Goal: Information Seeking & Learning: Learn about a topic

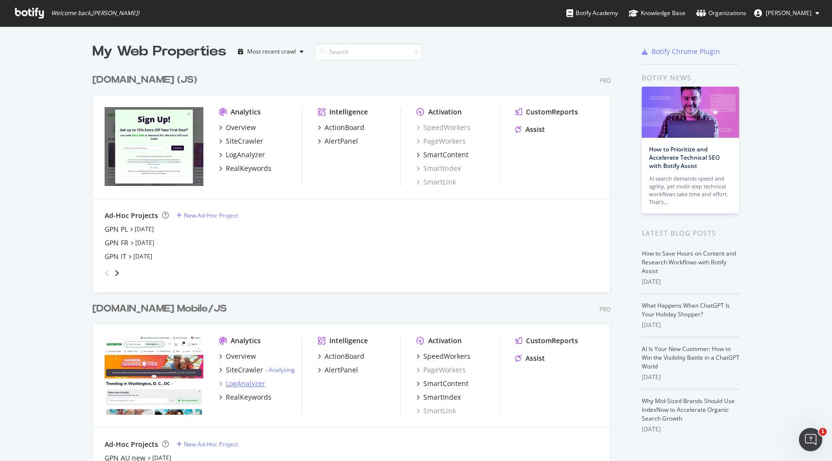
click at [249, 386] on div "LogAnalyzer" at bounding box center [245, 383] width 39 height 10
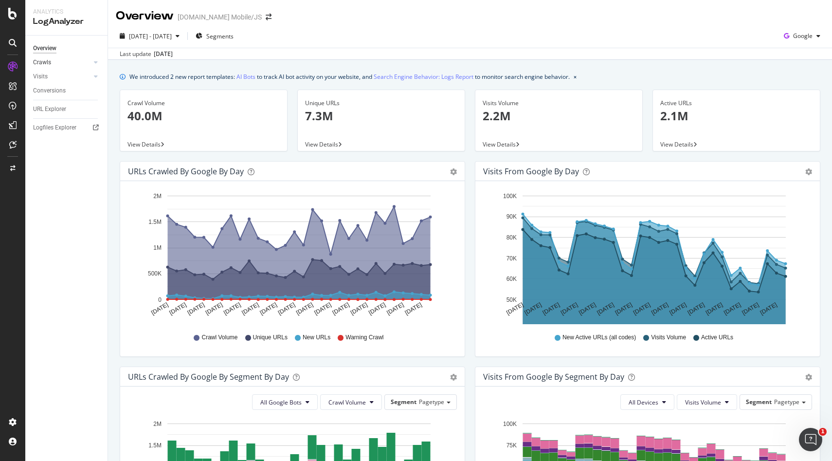
click at [90, 61] on div at bounding box center [86, 62] width 10 height 10
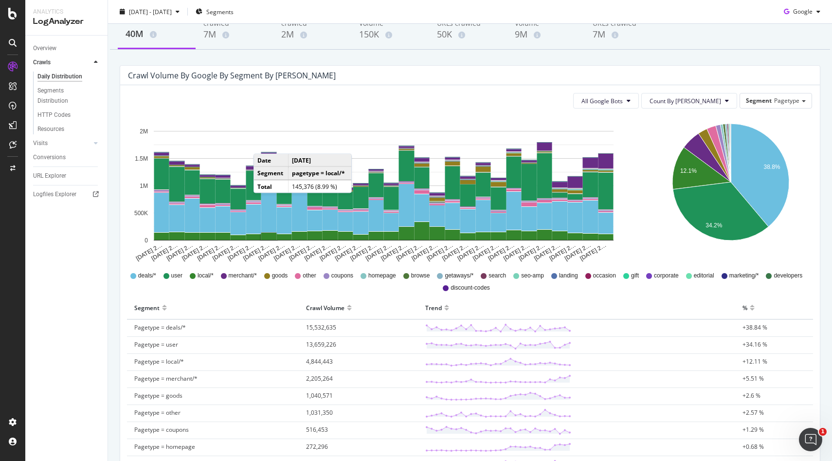
scroll to position [36, 0]
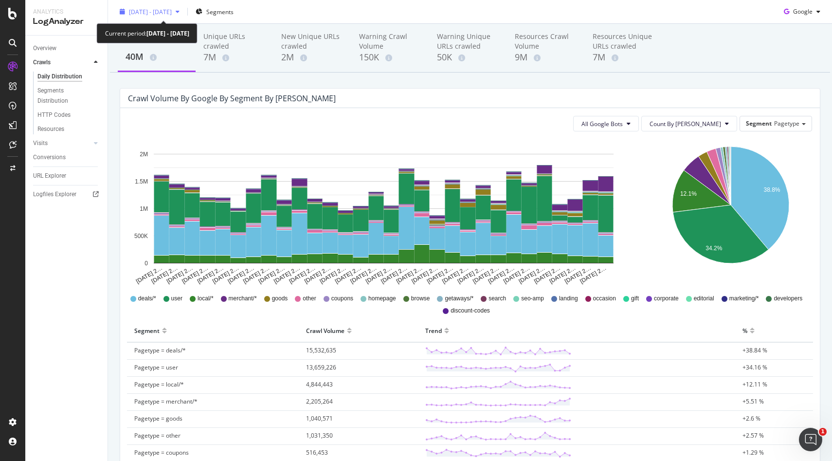
click at [180, 11] on icon "button" at bounding box center [178, 12] width 4 height 6
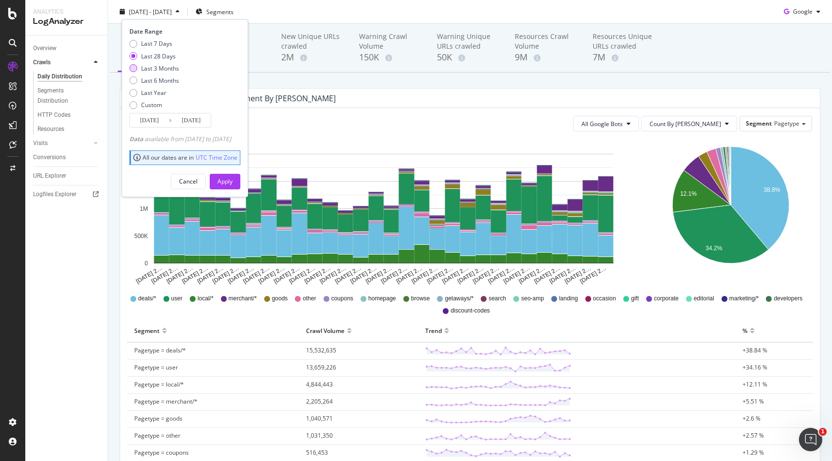
click at [166, 71] on div "Last 3 Months" at bounding box center [160, 68] width 38 height 8
type input "2025/06/11"
click at [233, 185] on div "Apply" at bounding box center [224, 181] width 15 height 8
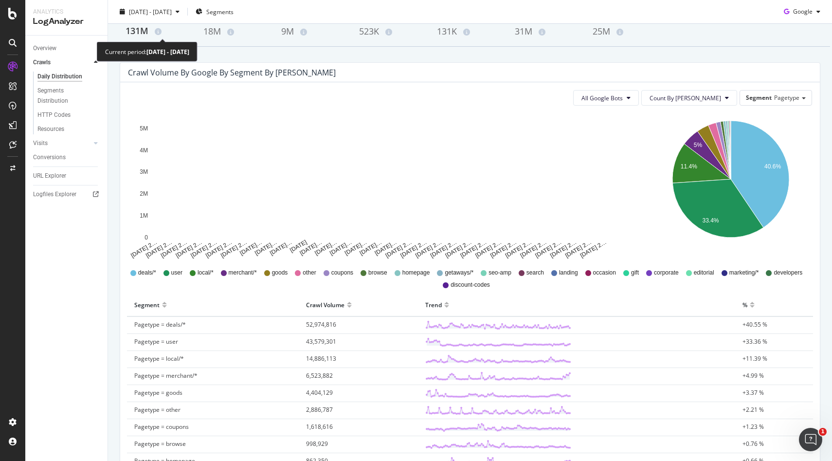
scroll to position [3, 0]
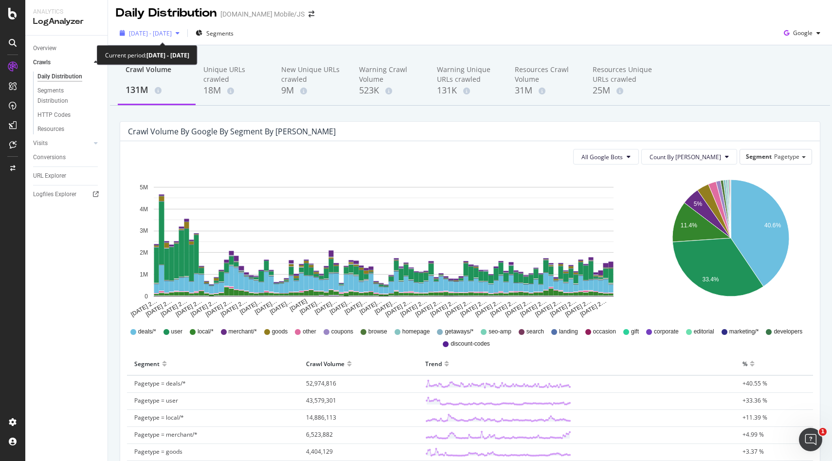
click at [183, 34] on div "button" at bounding box center [178, 33] width 12 height 6
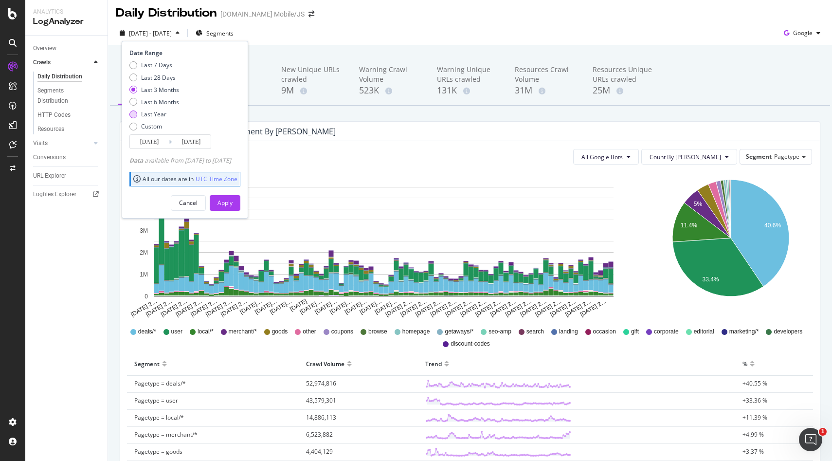
drag, startPoint x: 154, startPoint y: 101, endPoint x: 168, endPoint y: 110, distance: 16.9
click at [154, 101] on div "Last 6 Months" at bounding box center [160, 102] width 38 height 8
type input "2025/03/11"
click at [233, 201] on div "Apply" at bounding box center [224, 202] width 15 height 8
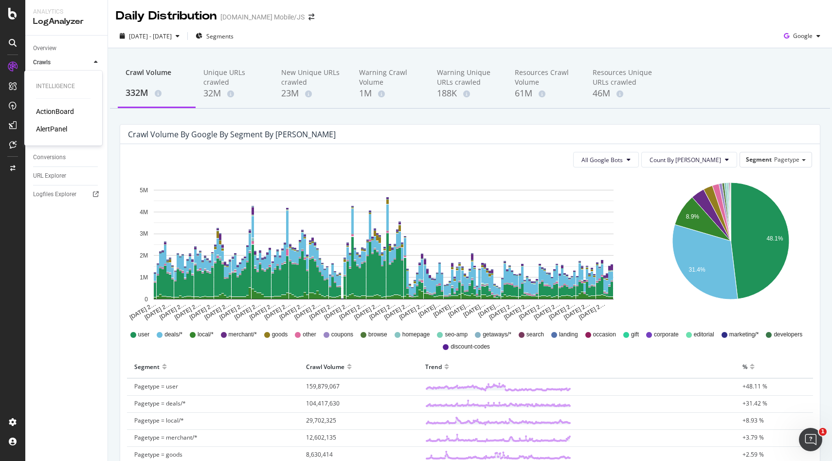
click at [55, 129] on div "AlertPanel" at bounding box center [51, 129] width 31 height 10
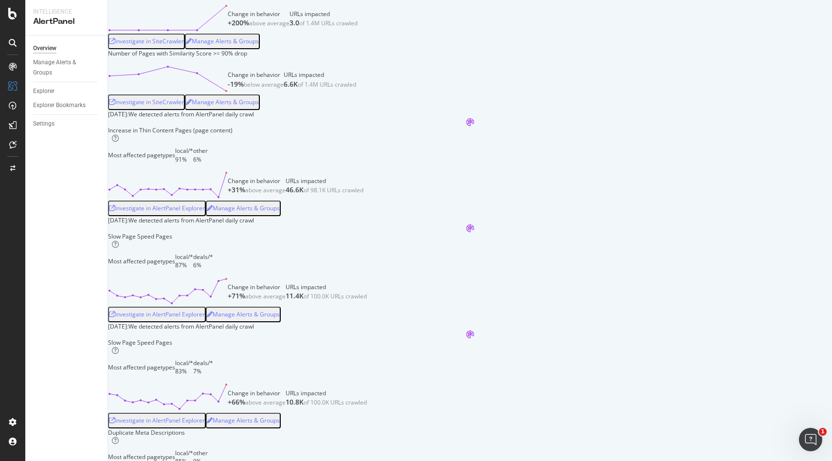
scroll to position [100, 0]
click at [358, 28] on div "3.0 of 1.4M URLs crawled" at bounding box center [323, 23] width 68 height 10
click at [184, 45] on div "Investigate in SiteCrawler" at bounding box center [146, 41] width 75 height 7
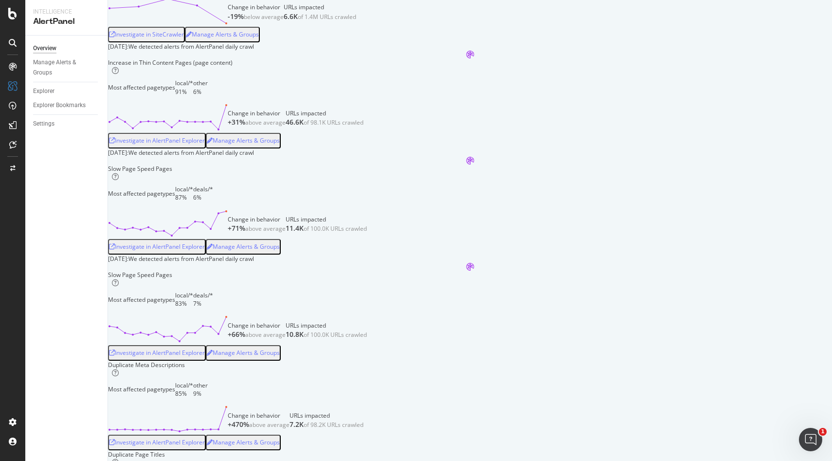
click at [205, 144] on div "Investigate in AlertPanel Explorer" at bounding box center [157, 140] width 96 height 7
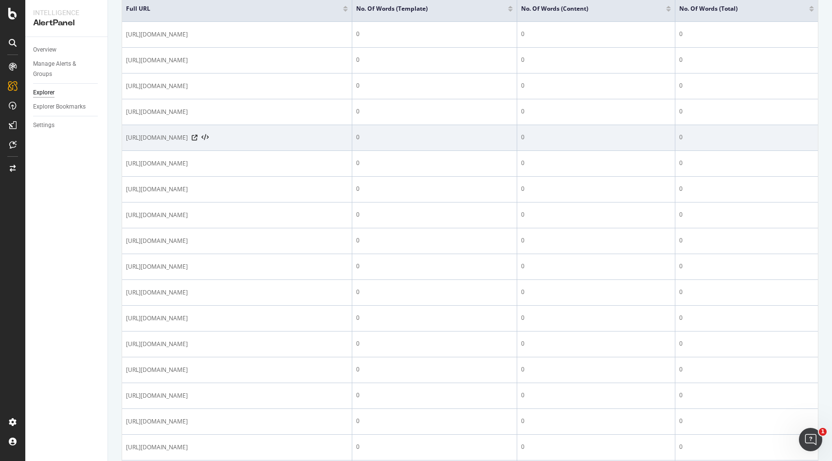
scroll to position [233, 0]
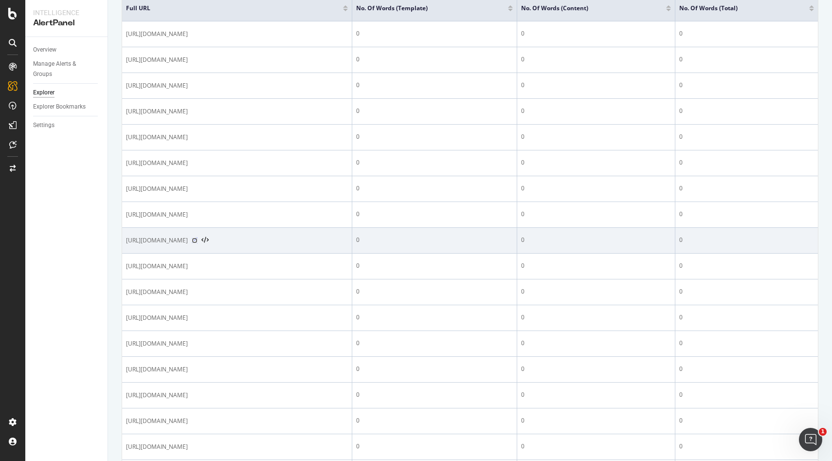
click at [198, 241] on icon at bounding box center [195, 240] width 6 height 6
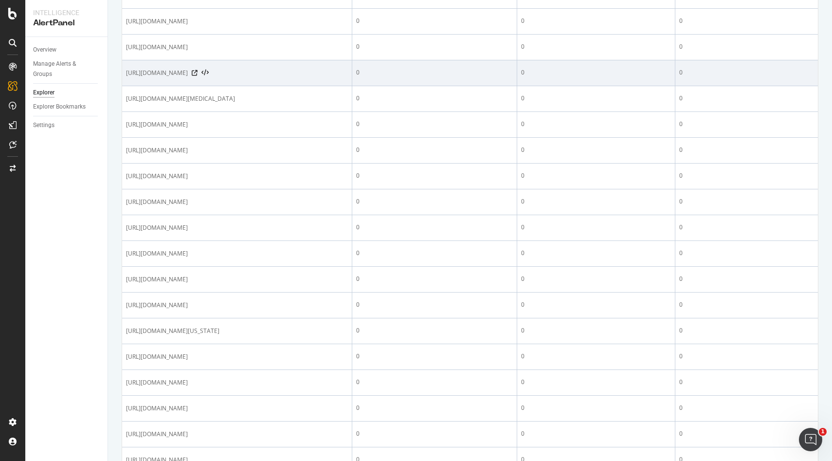
scroll to position [1139, 0]
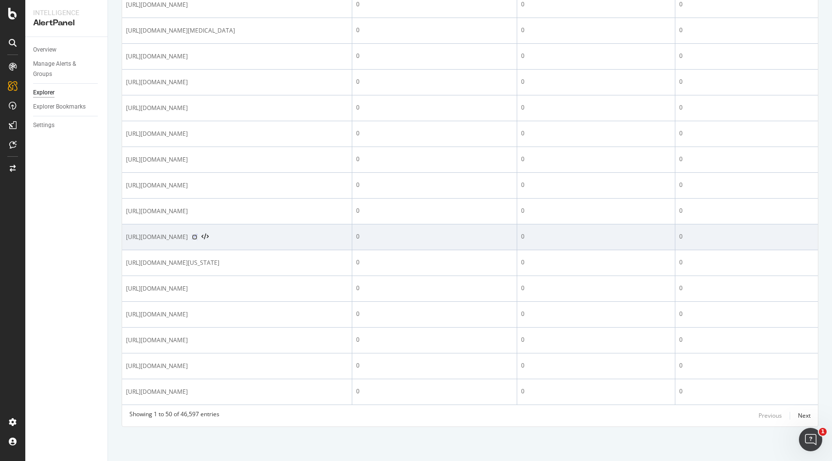
click at [198, 236] on icon at bounding box center [195, 237] width 6 height 6
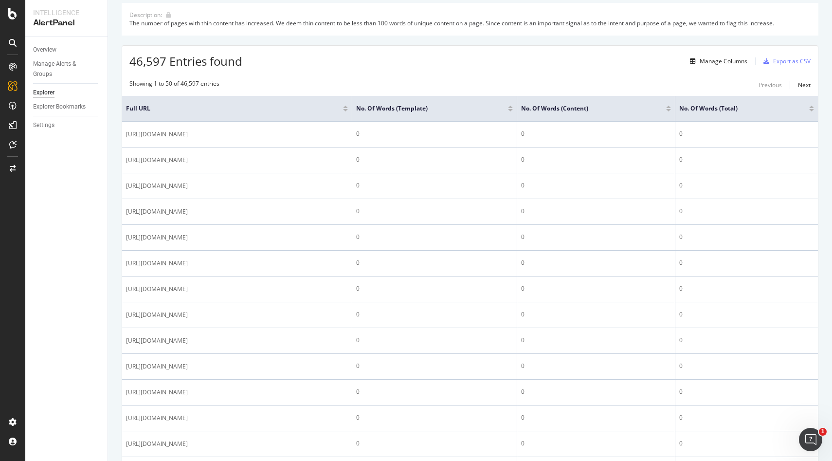
scroll to position [0, 0]
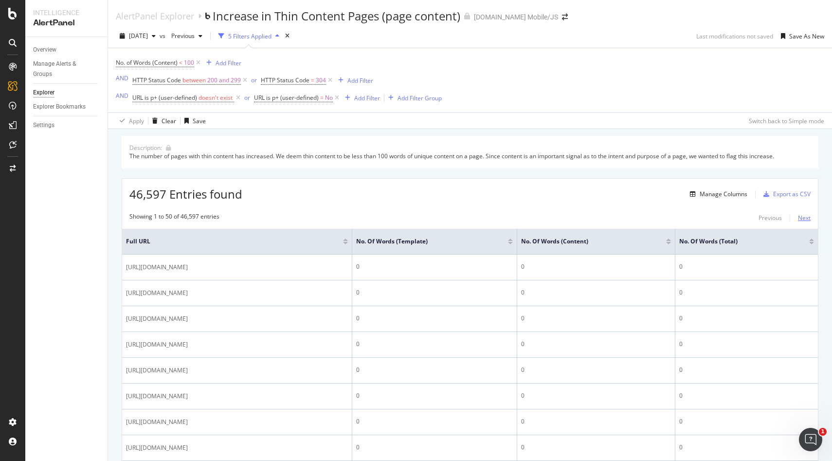
click at [801, 213] on div "Next" at bounding box center [804, 218] width 13 height 11
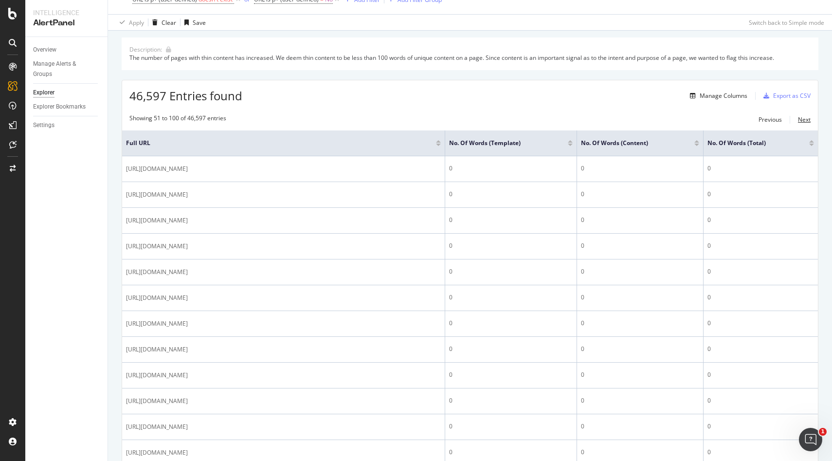
scroll to position [99, 0]
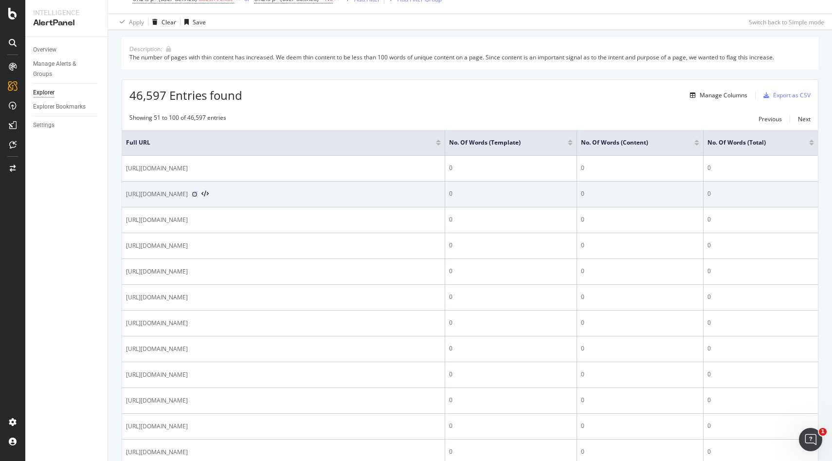
click at [198, 195] on icon at bounding box center [195, 194] width 6 height 6
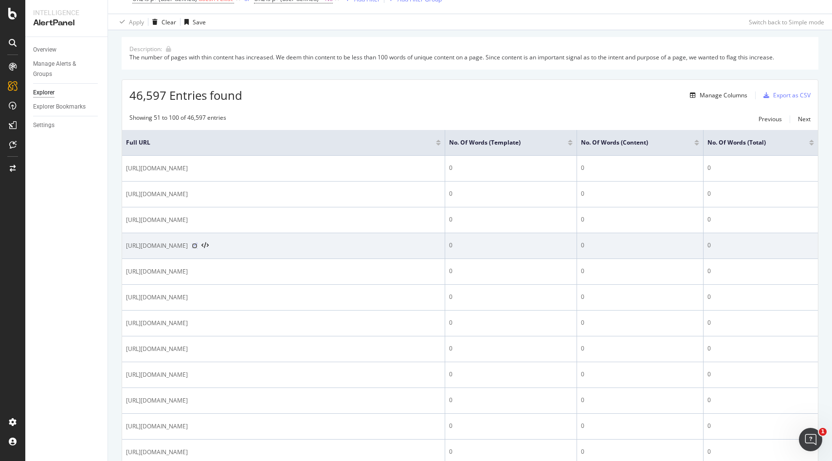
click at [198, 247] on icon at bounding box center [195, 246] width 6 height 6
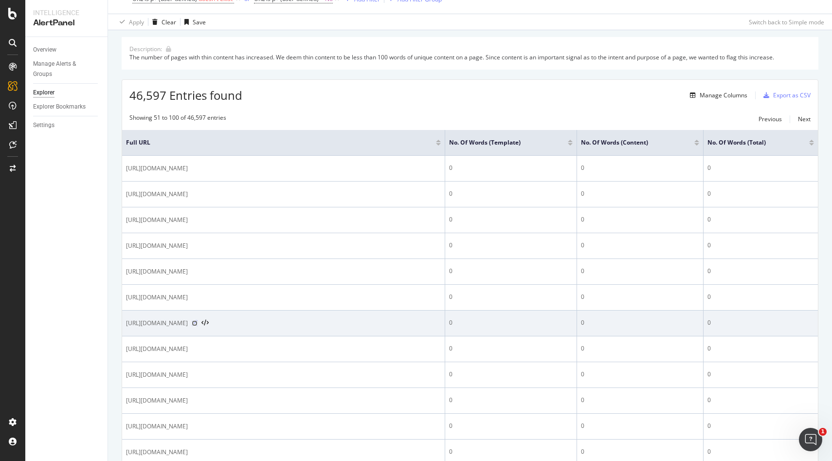
click at [198, 325] on icon at bounding box center [195, 323] width 6 height 6
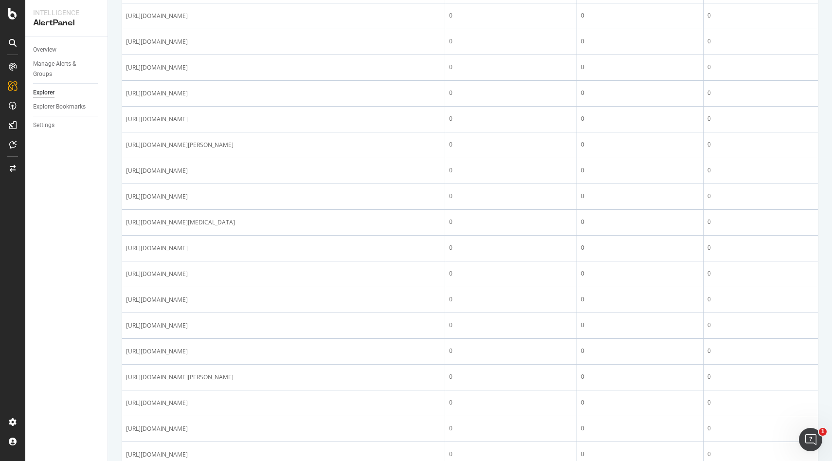
scroll to position [741, 0]
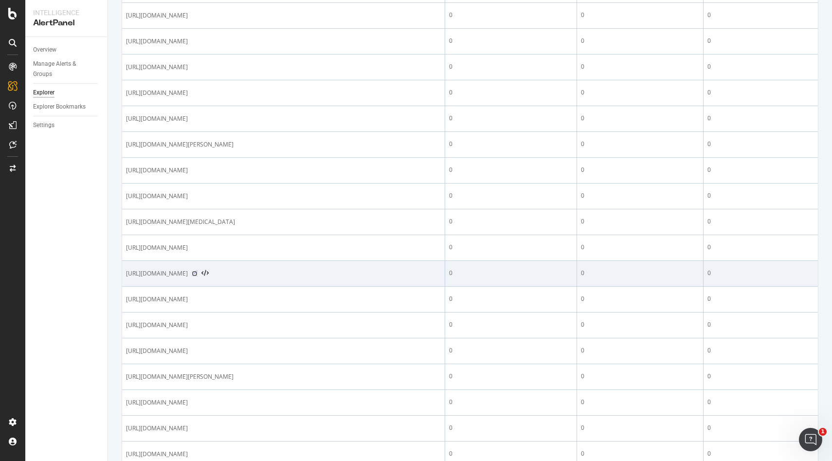
click at [198, 273] on icon at bounding box center [195, 273] width 6 height 6
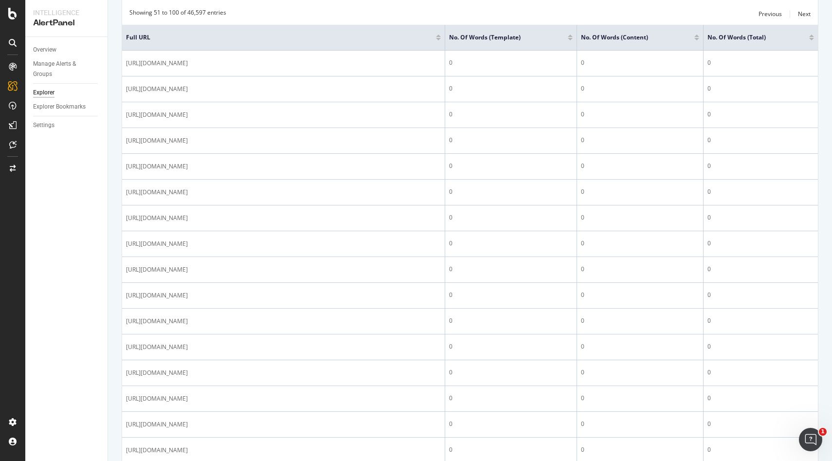
scroll to position [0, 0]
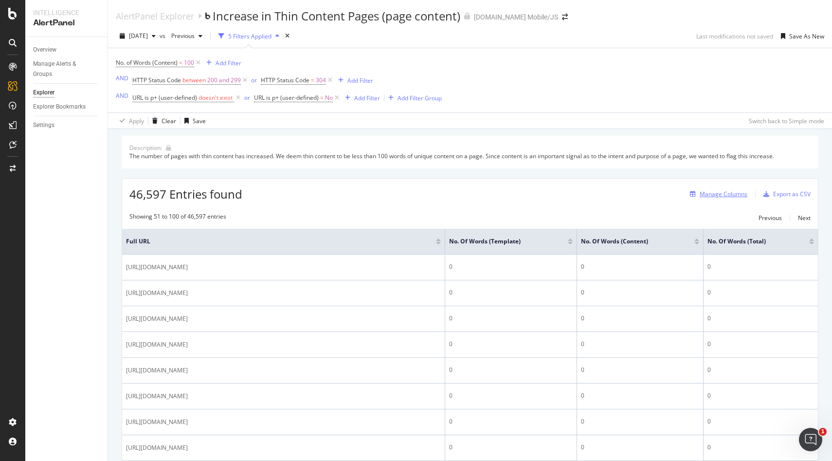
click at [711, 194] on div "Manage Columns" at bounding box center [724, 194] width 48 height 8
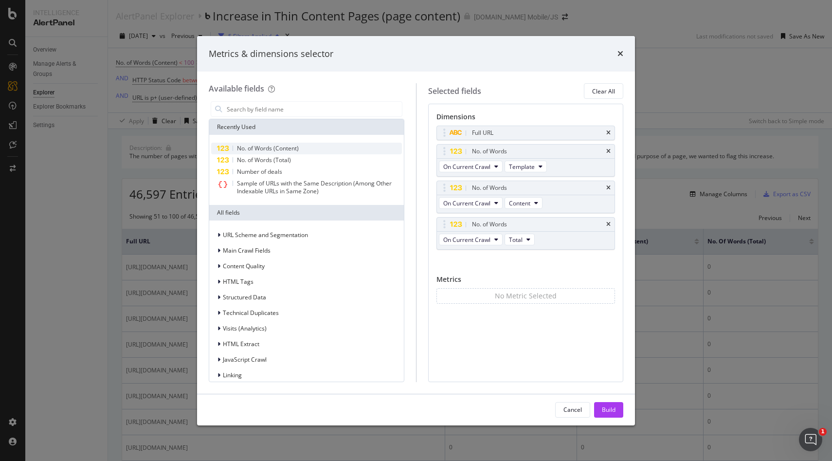
click at [306, 148] on div "No. of Words (Content)" at bounding box center [306, 149] width 191 height 12
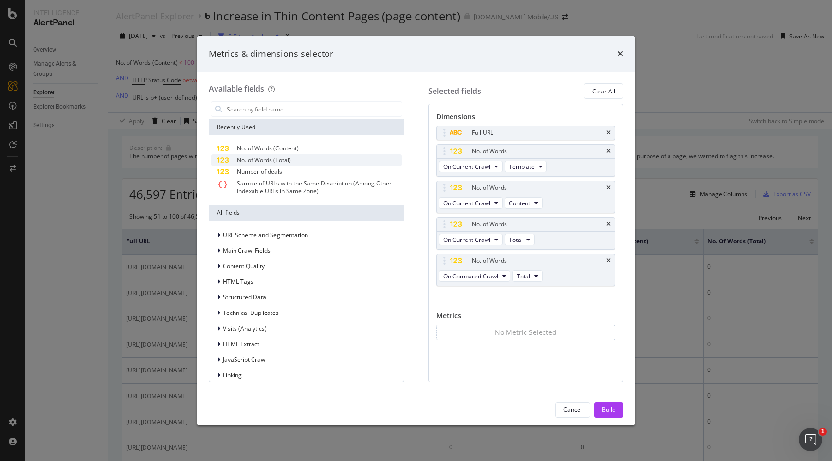
click at [303, 158] on div "No. of Words (Total)" at bounding box center [306, 160] width 191 height 12
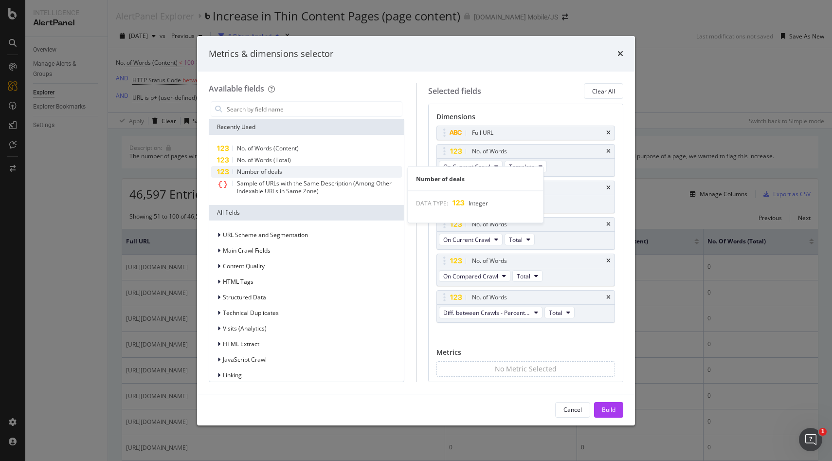
click at [301, 172] on div "Number of deals" at bounding box center [306, 172] width 191 height 12
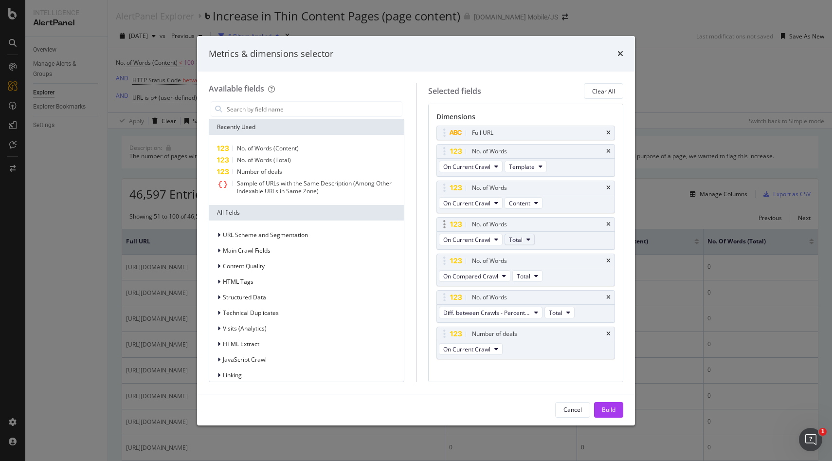
click at [523, 240] on button "Total" at bounding box center [519, 240] width 30 height 12
click at [525, 228] on div "No. of Words" at bounding box center [537, 224] width 135 height 10
click at [524, 279] on span "Total" at bounding box center [524, 276] width 14 height 8
click at [535, 311] on span "Template" at bounding box center [534, 311] width 26 height 9
drag, startPoint x: 557, startPoint y: 256, endPoint x: 556, endPoint y: 188, distance: 68.1
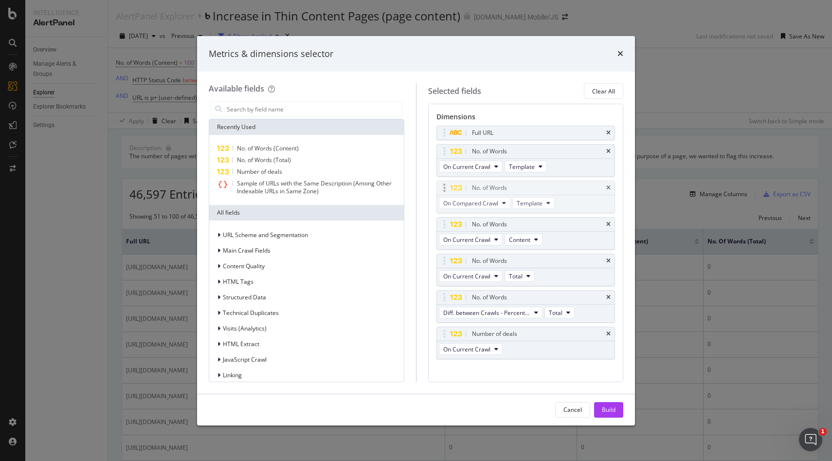
click at [556, 188] on body "Intelligence AlertPanel Overview Manage Alerts & Groups Explorer Explorer Bookm…" at bounding box center [416, 230] width 832 height 461
click at [609, 297] on icon "times" at bounding box center [608, 297] width 4 height 6
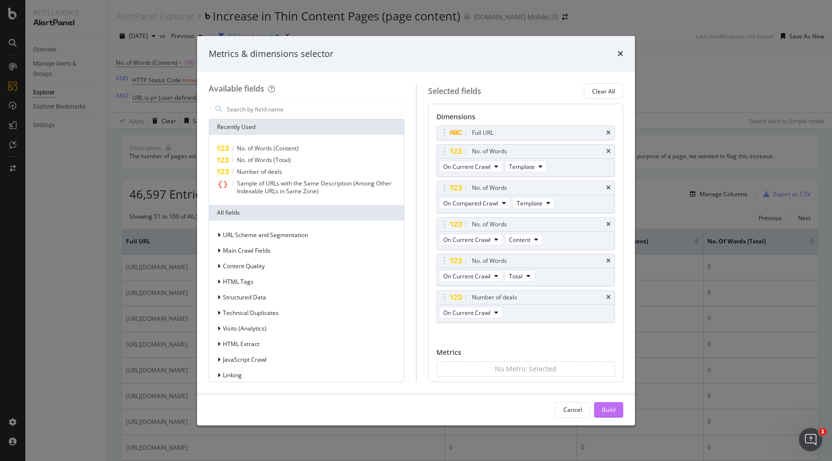
click at [609, 413] on div "Build" at bounding box center [609, 409] width 14 height 8
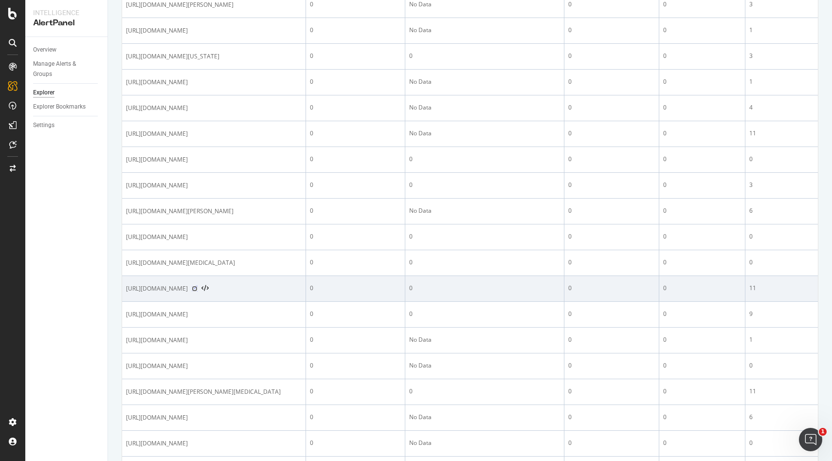
click at [198, 291] on icon at bounding box center [195, 289] width 6 height 6
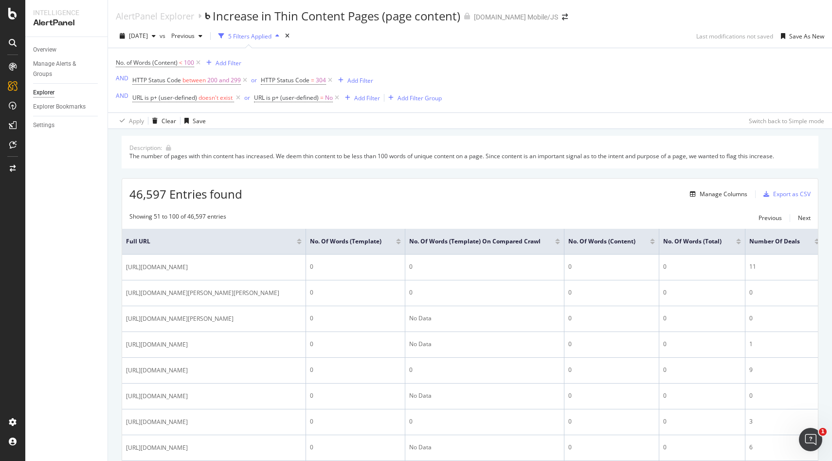
scroll to position [0, 65]
click at [359, 101] on div "Add Filter" at bounding box center [367, 98] width 26 height 8
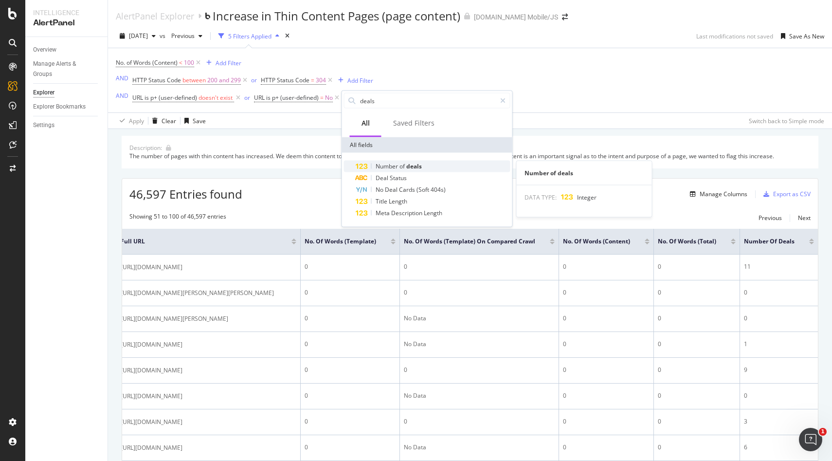
type input "deals"
click at [411, 165] on span "deals" at bounding box center [414, 166] width 16 height 8
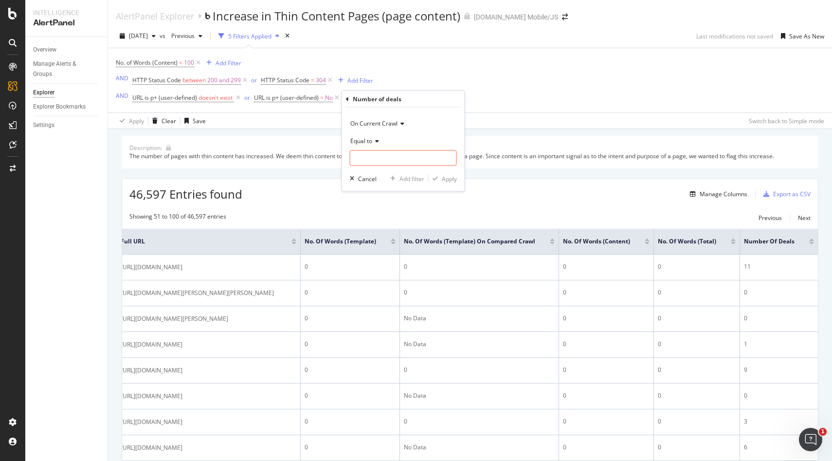
click at [374, 137] on div "Equal to" at bounding box center [403, 141] width 107 height 16
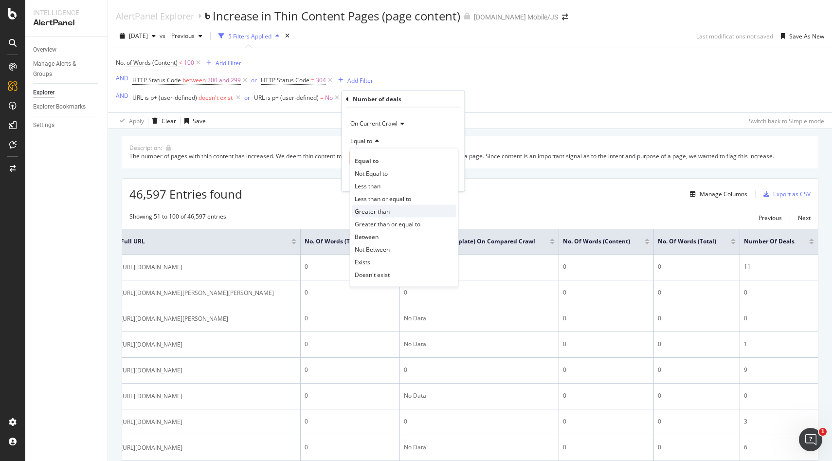
click at [383, 212] on span "Greater than" at bounding box center [372, 211] width 35 height 8
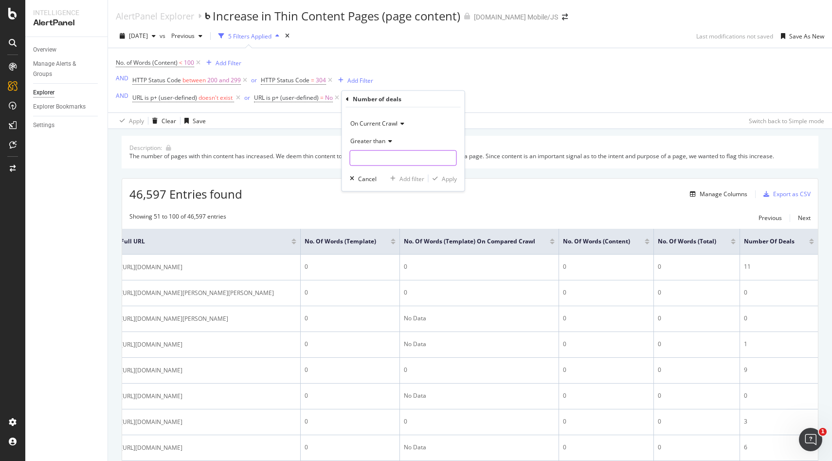
click at [385, 163] on input "number" at bounding box center [403, 158] width 107 height 16
type input "2"
click at [440, 177] on div "button" at bounding box center [435, 179] width 13 height 6
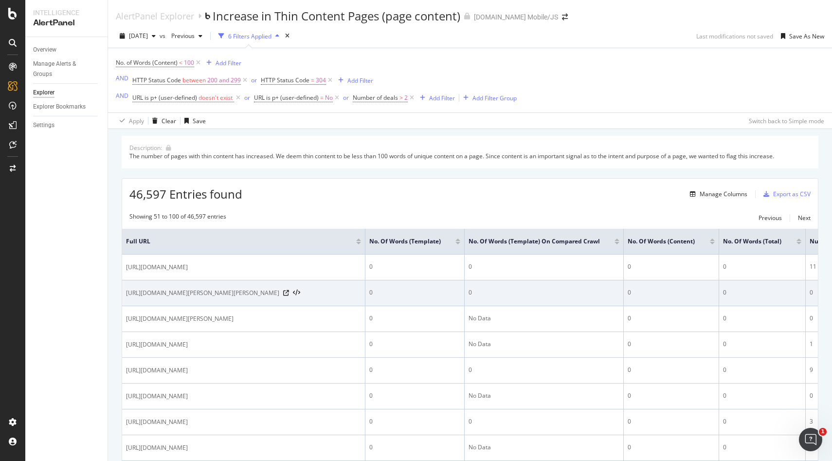
scroll to position [0, 65]
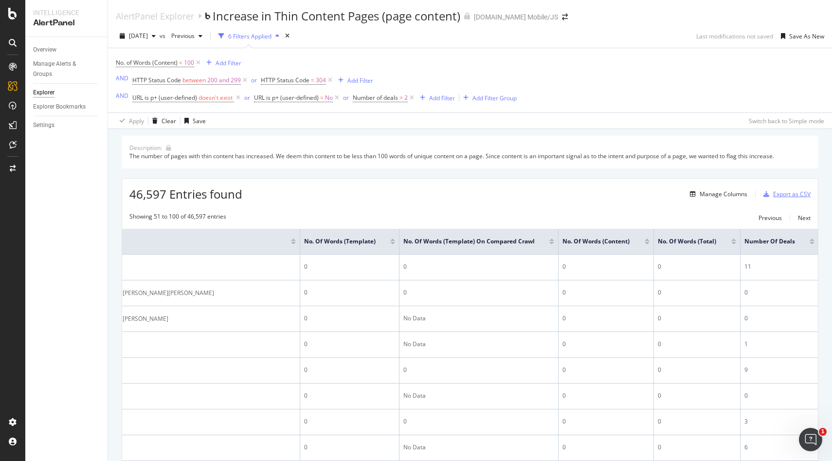
click at [790, 197] on div "Export as CSV" at bounding box center [791, 194] width 37 height 8
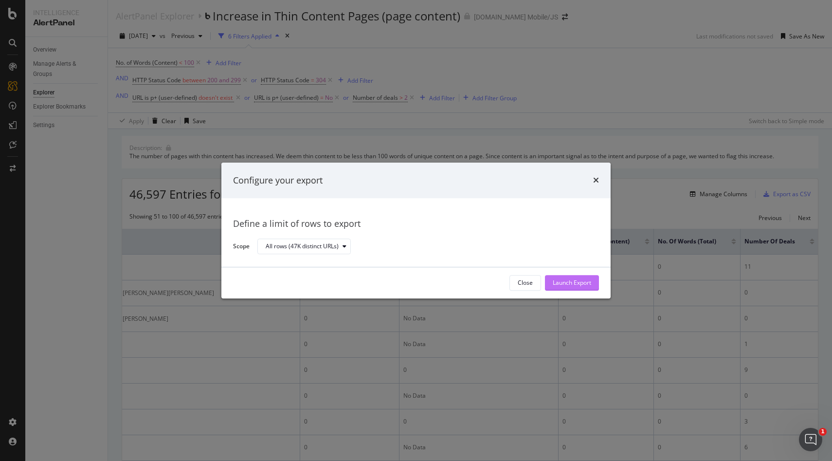
click at [561, 280] on div "Launch Export" at bounding box center [572, 283] width 38 height 8
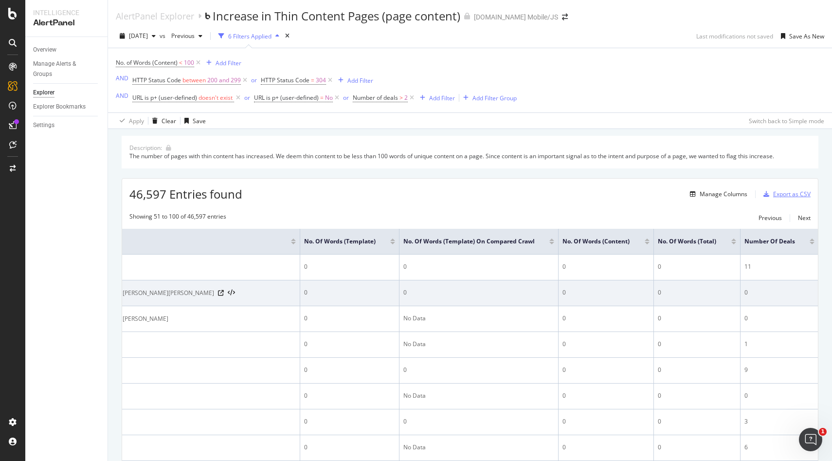
scroll to position [0, 0]
